Goal: Unclear

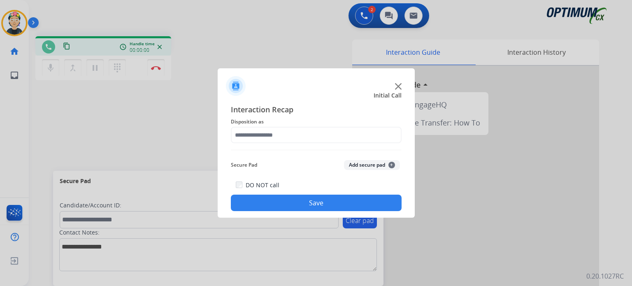
click at [397, 87] on img at bounding box center [398, 86] width 7 height 7
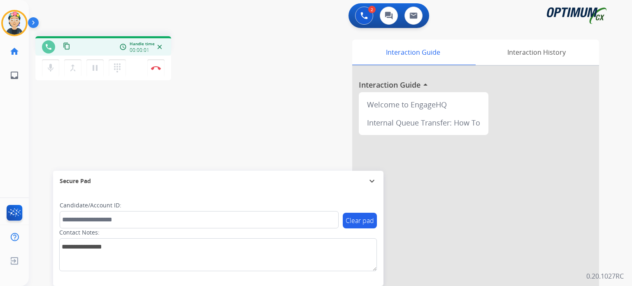
click at [397, 87] on div at bounding box center [475, 219] width 247 height 307
